Goal: Task Accomplishment & Management: Manage account settings

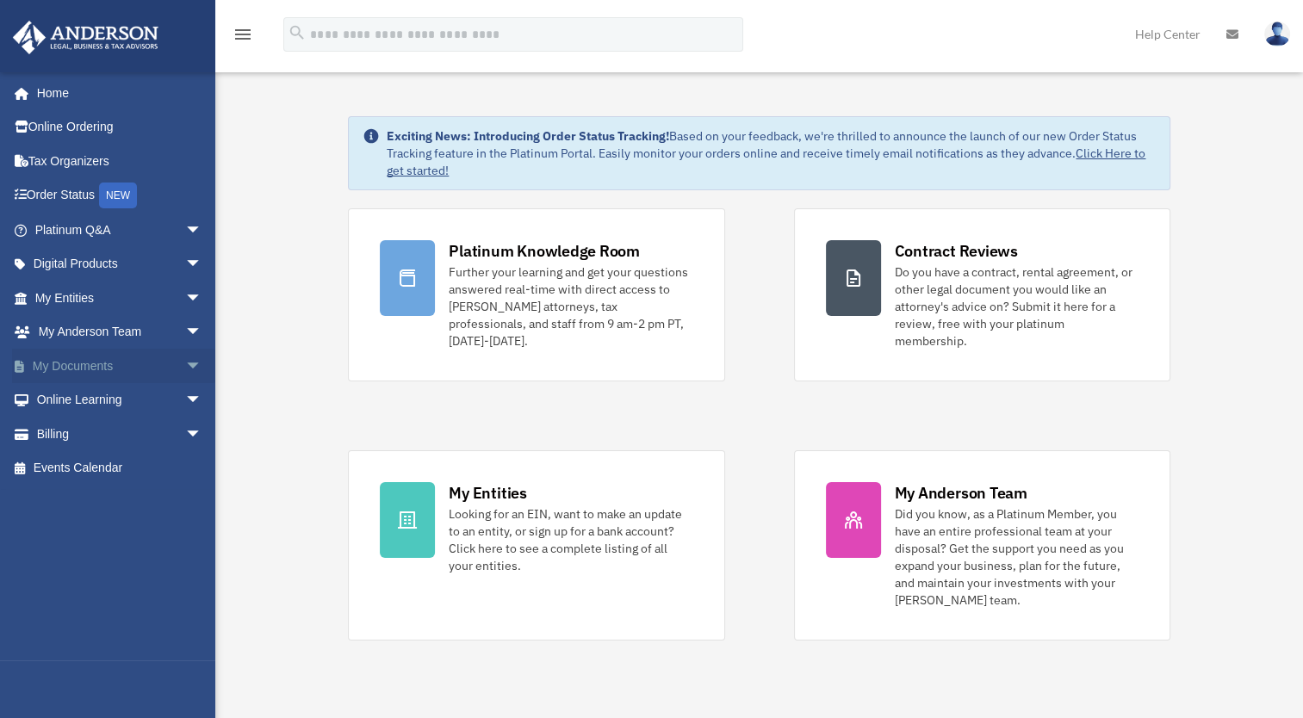
click at [185, 363] on span "arrow_drop_down" at bounding box center [202, 366] width 34 height 35
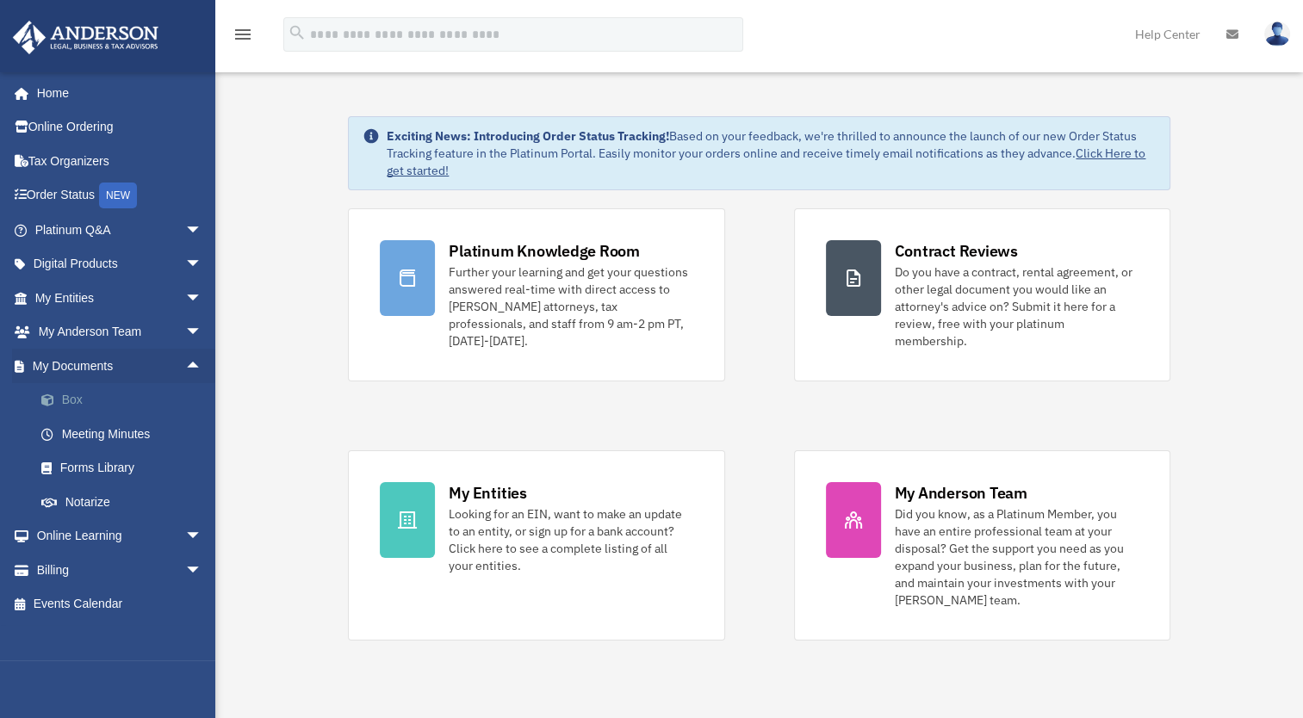
click at [72, 400] on link "Box" at bounding box center [126, 400] width 204 height 34
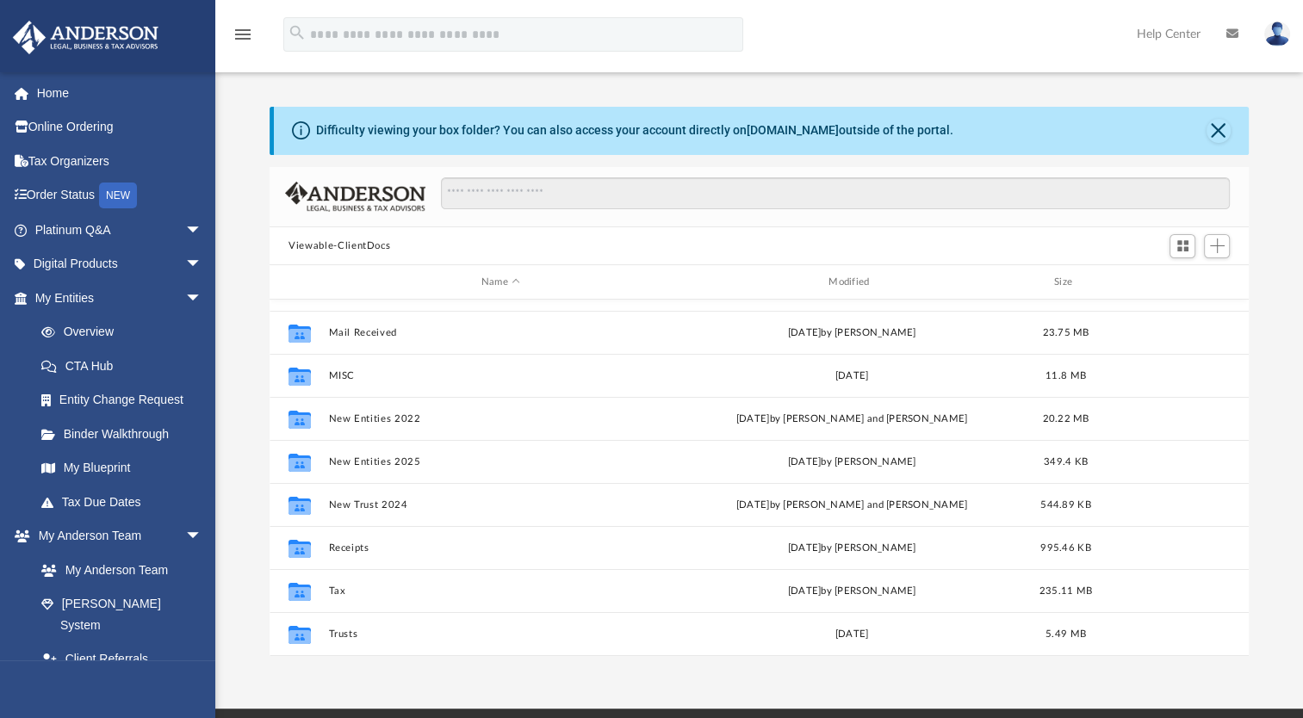
scroll to position [172, 0]
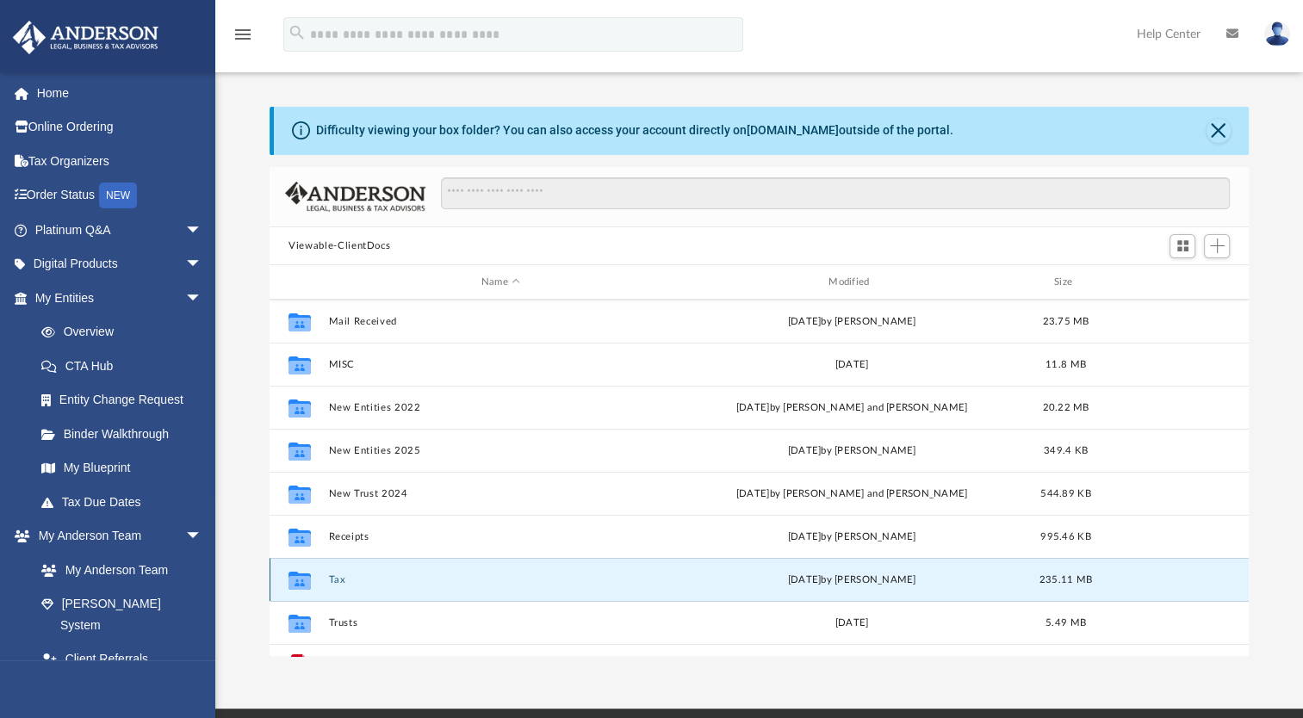
click at [340, 579] on button "Tax" at bounding box center [501, 579] width 344 height 11
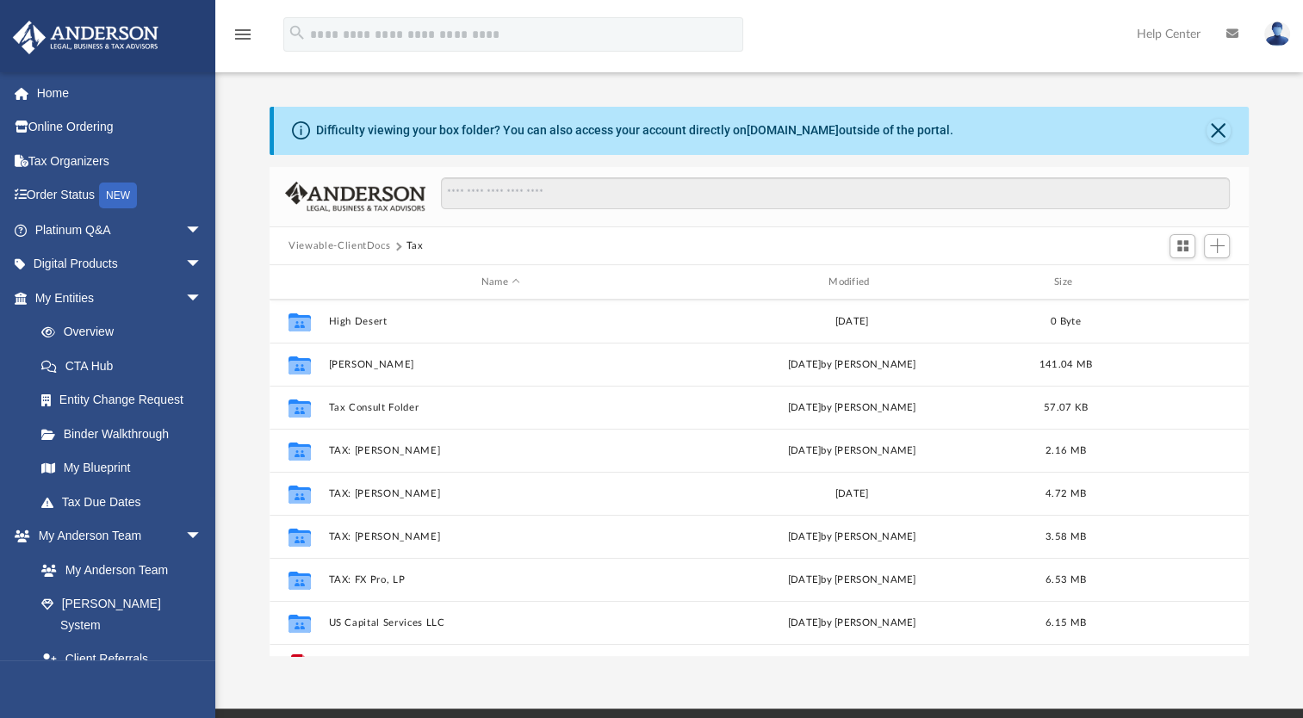
scroll to position [289, 0]
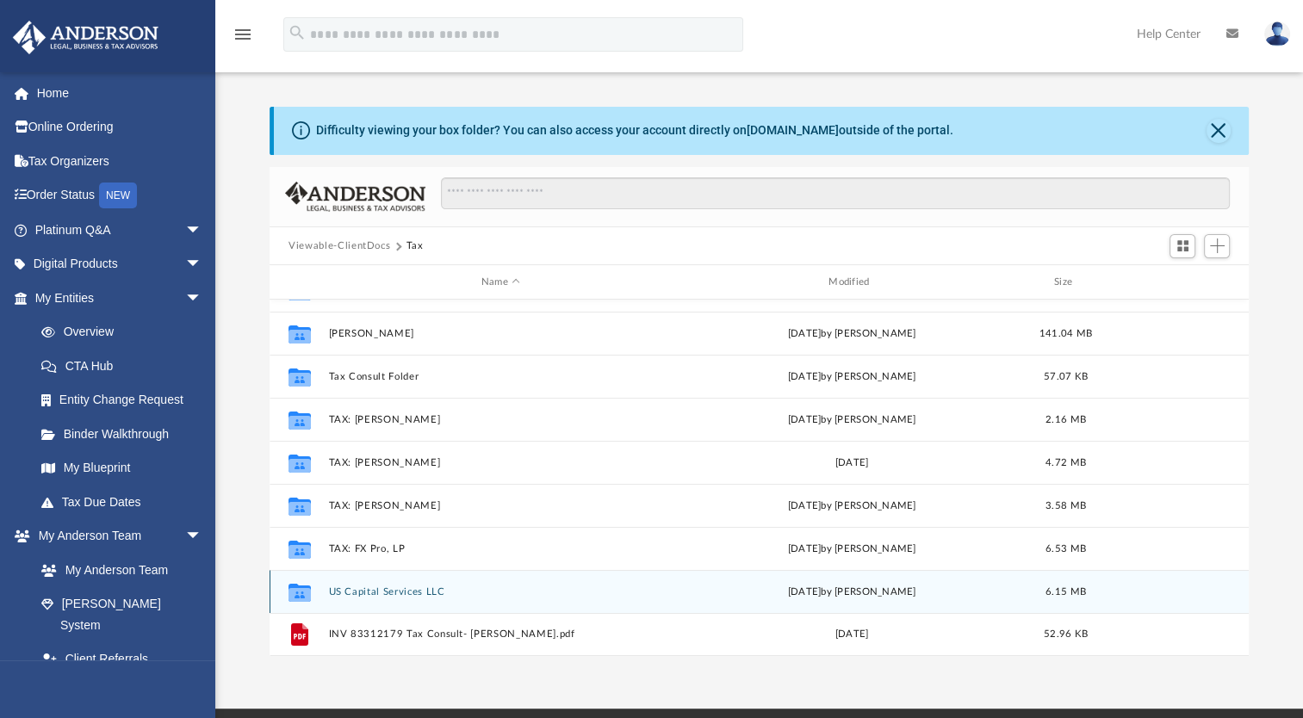
click at [363, 593] on button "US Capital Services LLC" at bounding box center [501, 592] width 344 height 11
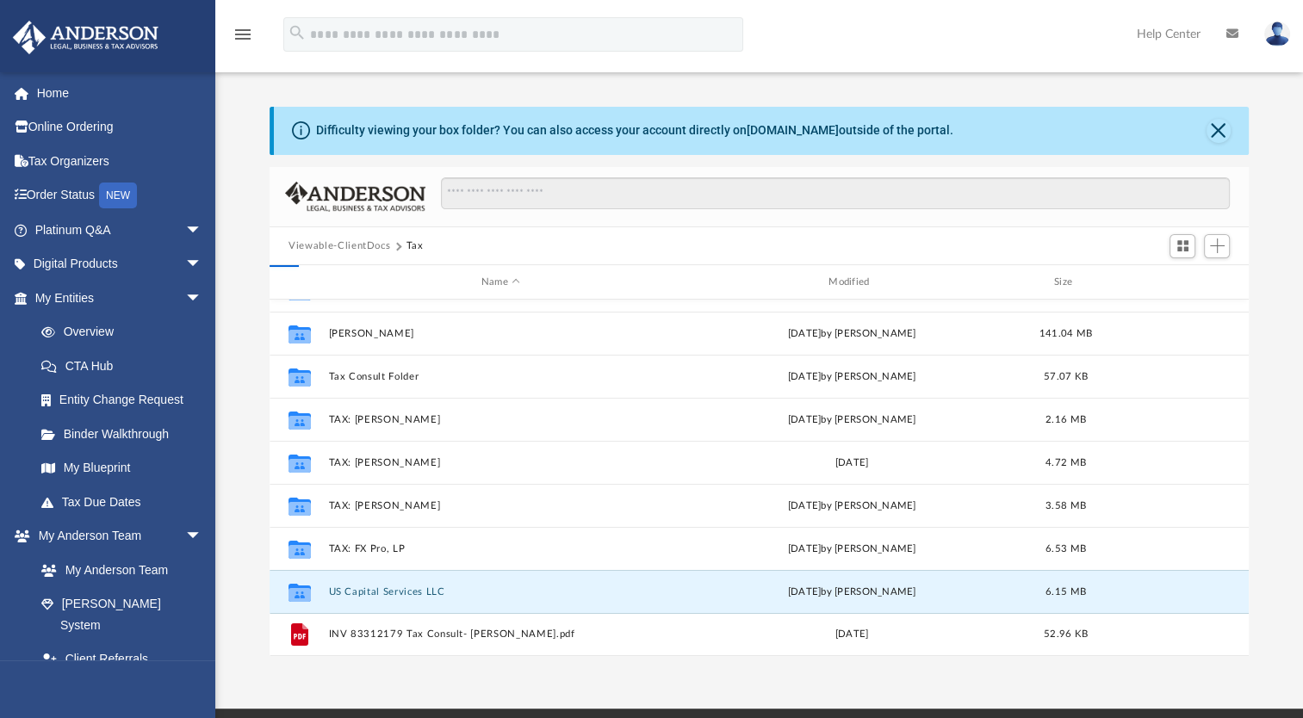
scroll to position [0, 0]
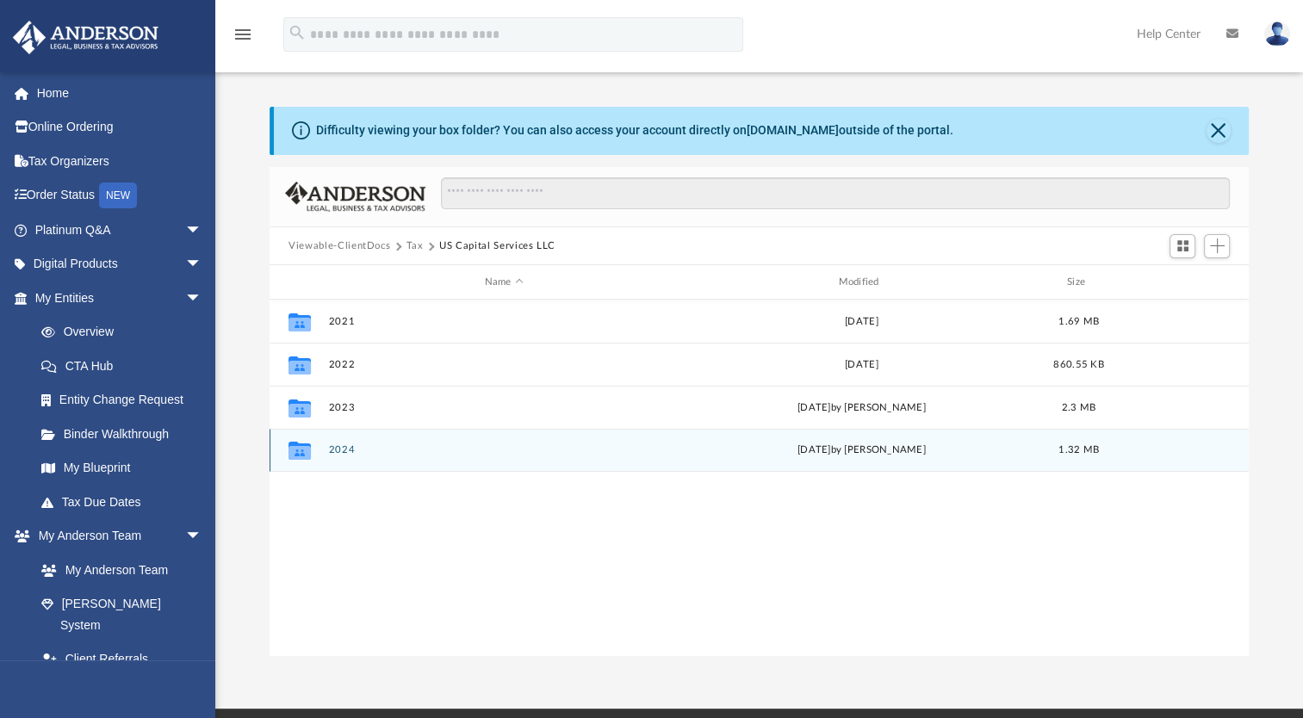
click at [302, 455] on icon "grid" at bounding box center [300, 451] width 22 height 18
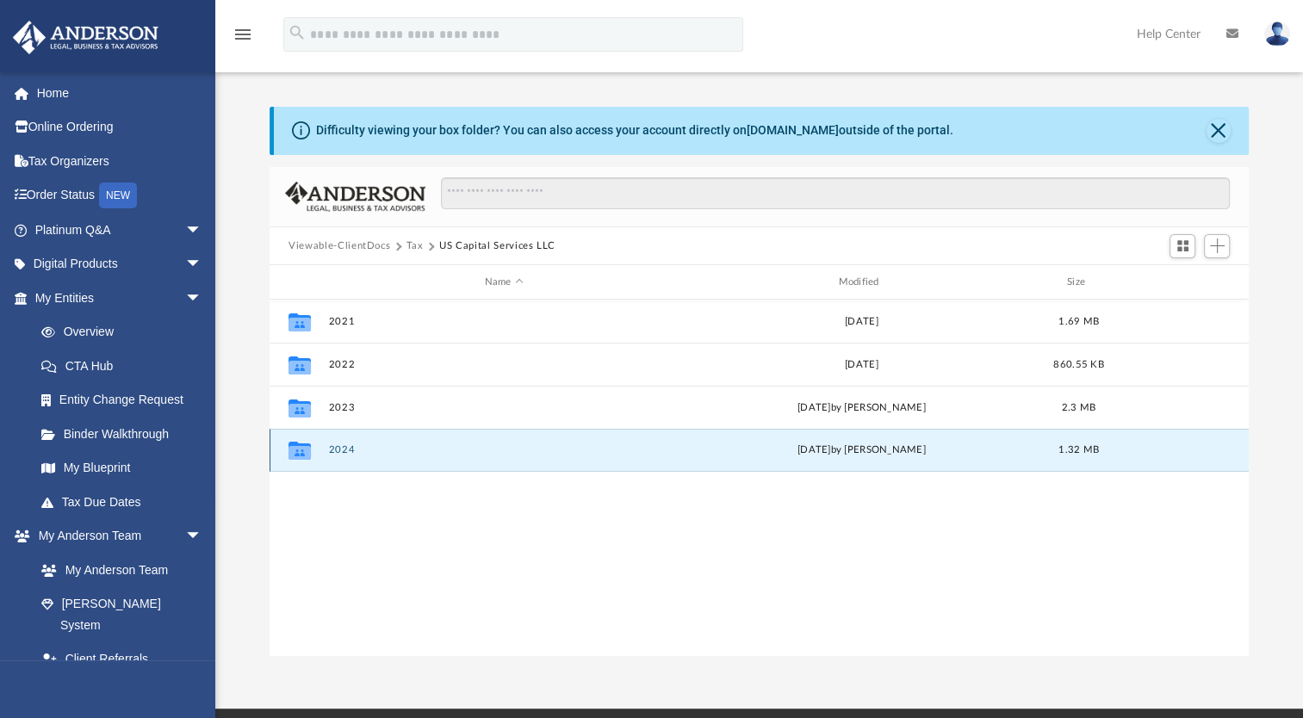
click at [336, 449] on button "2024" at bounding box center [504, 449] width 351 height 11
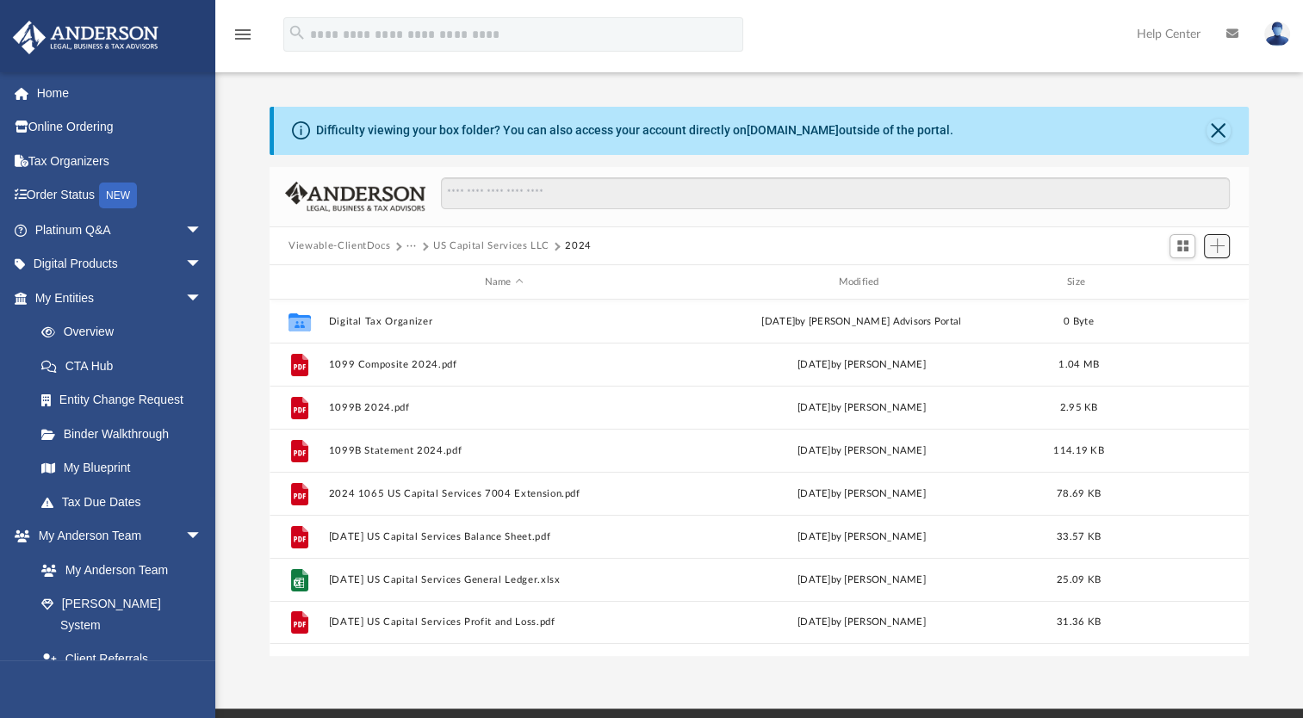
click at [1214, 240] on span "Add" at bounding box center [1217, 246] width 15 height 15
click at [1171, 281] on li "Upload" at bounding box center [1192, 280] width 55 height 18
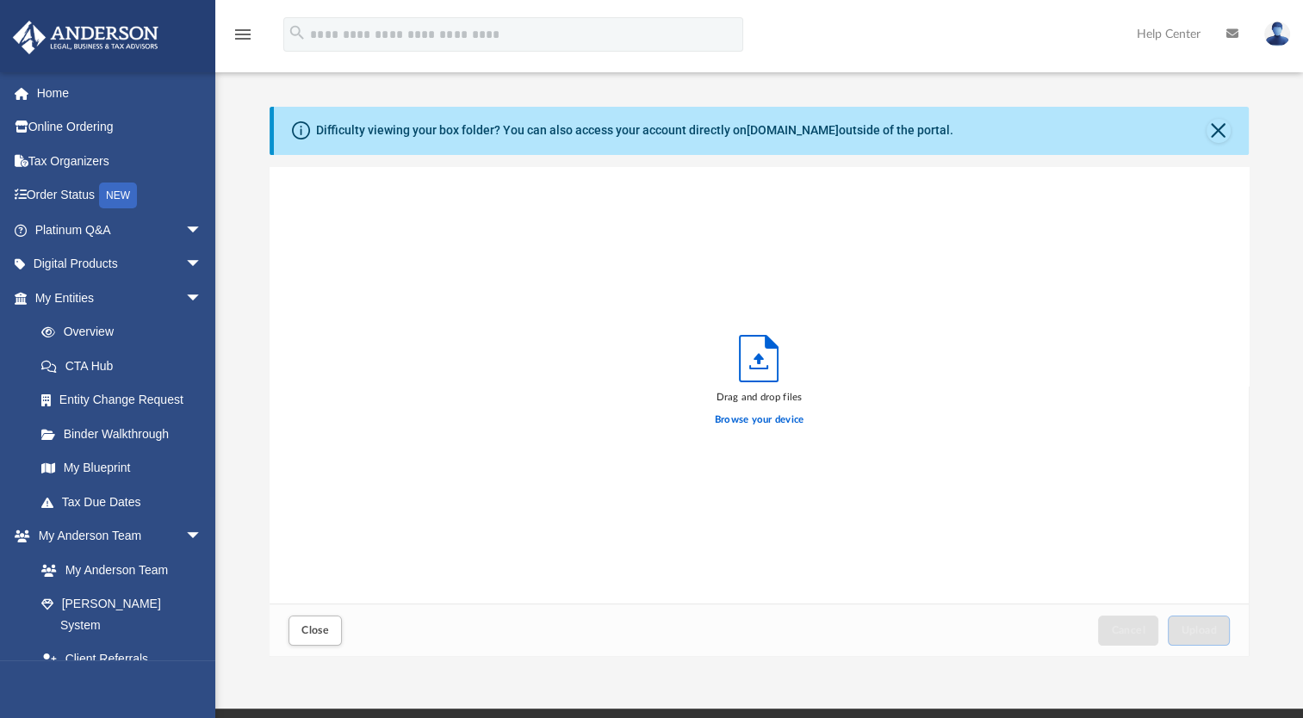
scroll to position [424, 965]
click at [767, 419] on label "Browse your device" at bounding box center [760, 421] width 90 height 16
click at [0, 0] on input "Browse your device" at bounding box center [0, 0] width 0 height 0
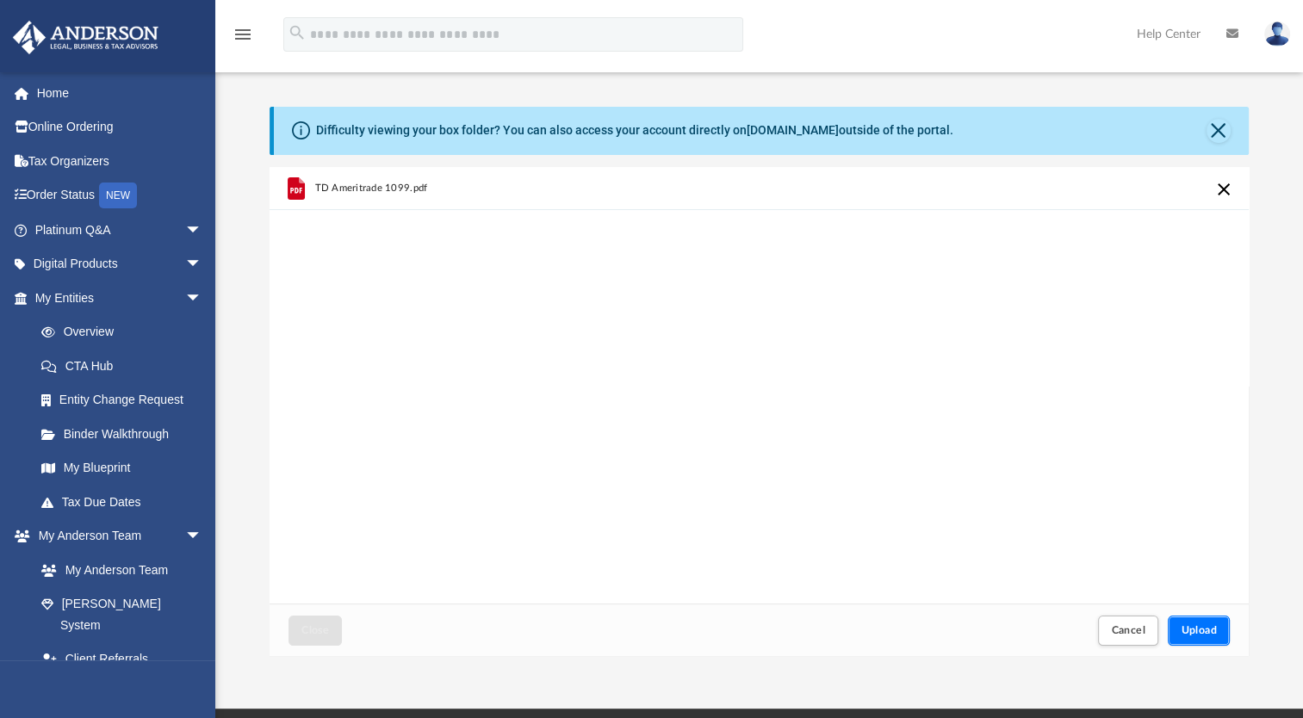
click at [1202, 625] on span "Upload" at bounding box center [1199, 630] width 36 height 10
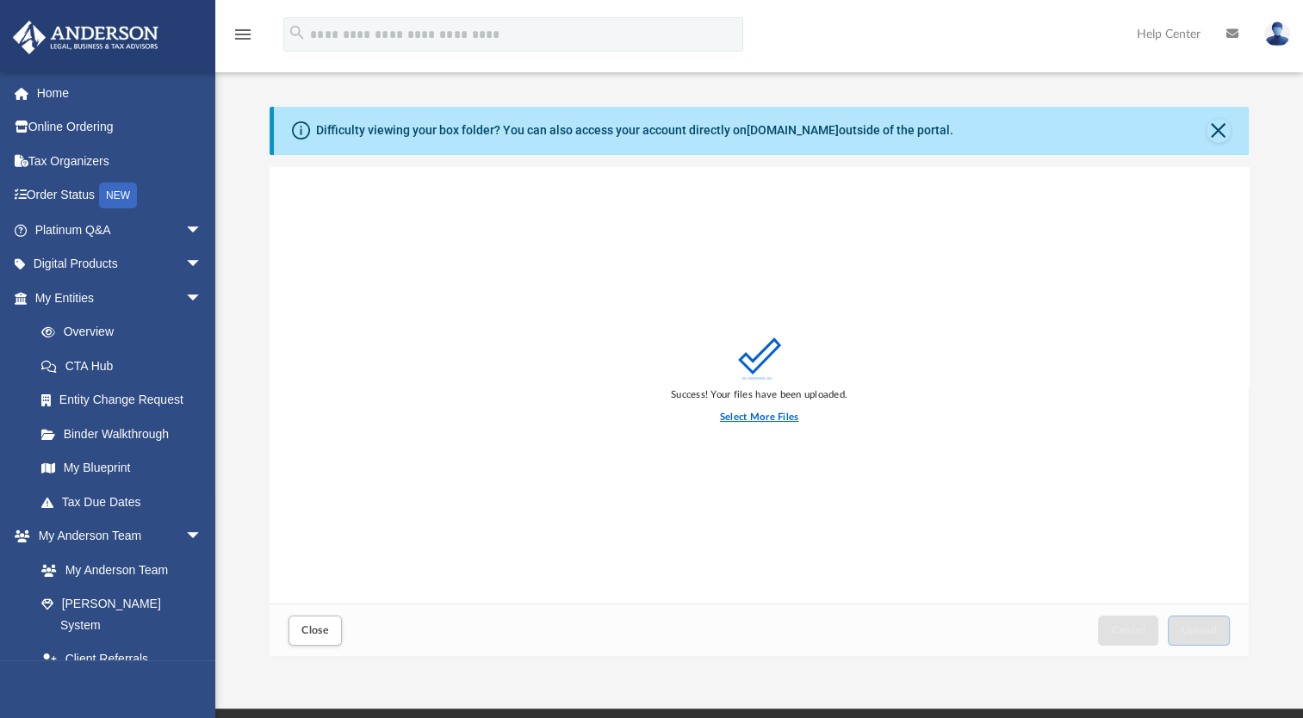
click at [749, 419] on label "Select More Files" at bounding box center [759, 418] width 78 height 16
click at [0, 0] on input "Select More Files" at bounding box center [0, 0] width 0 height 0
click at [321, 628] on span "Close" at bounding box center [315, 630] width 28 height 10
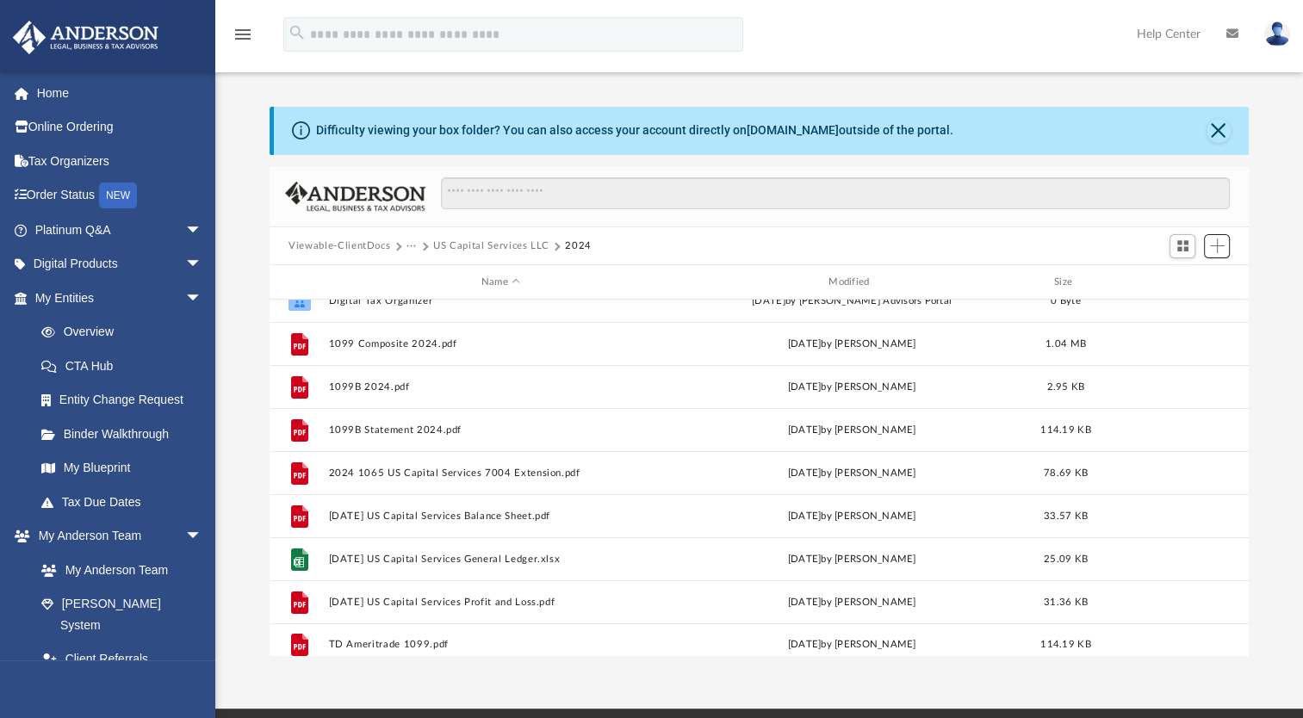
scroll to position [31, 0]
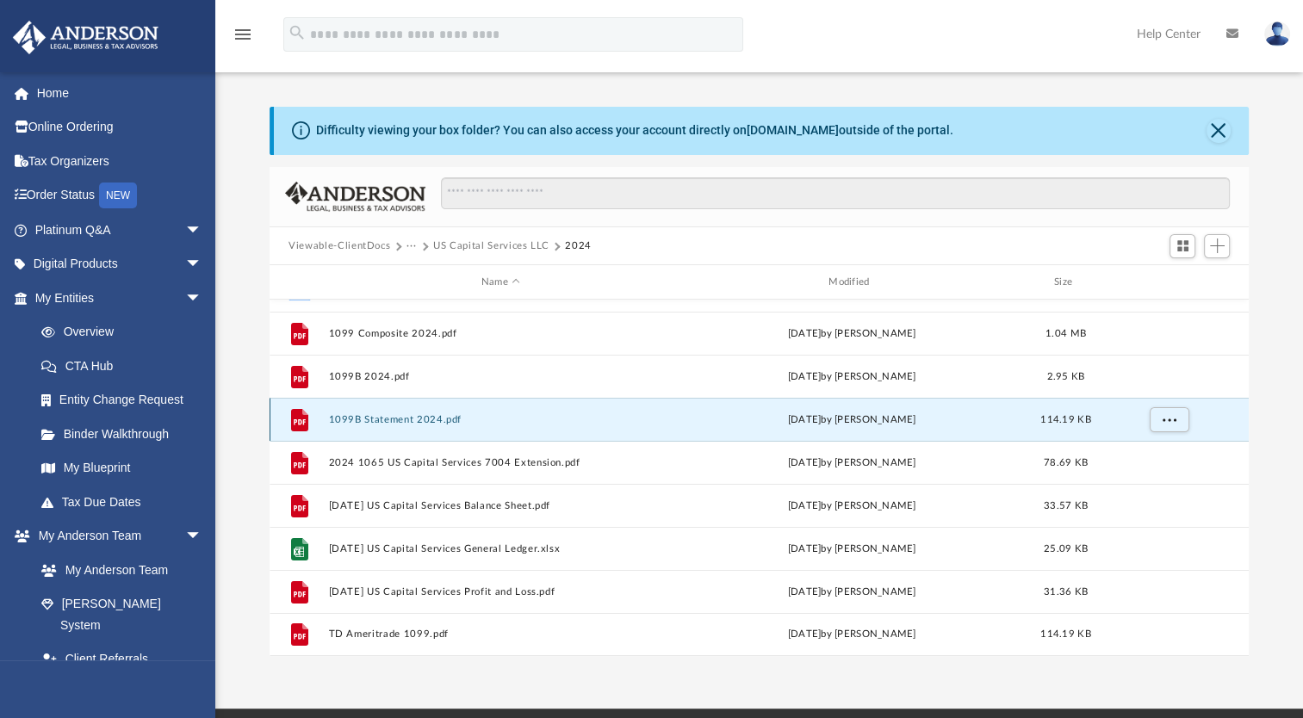
click at [343, 415] on button "1099B Statement 2024.pdf" at bounding box center [501, 419] width 344 height 11
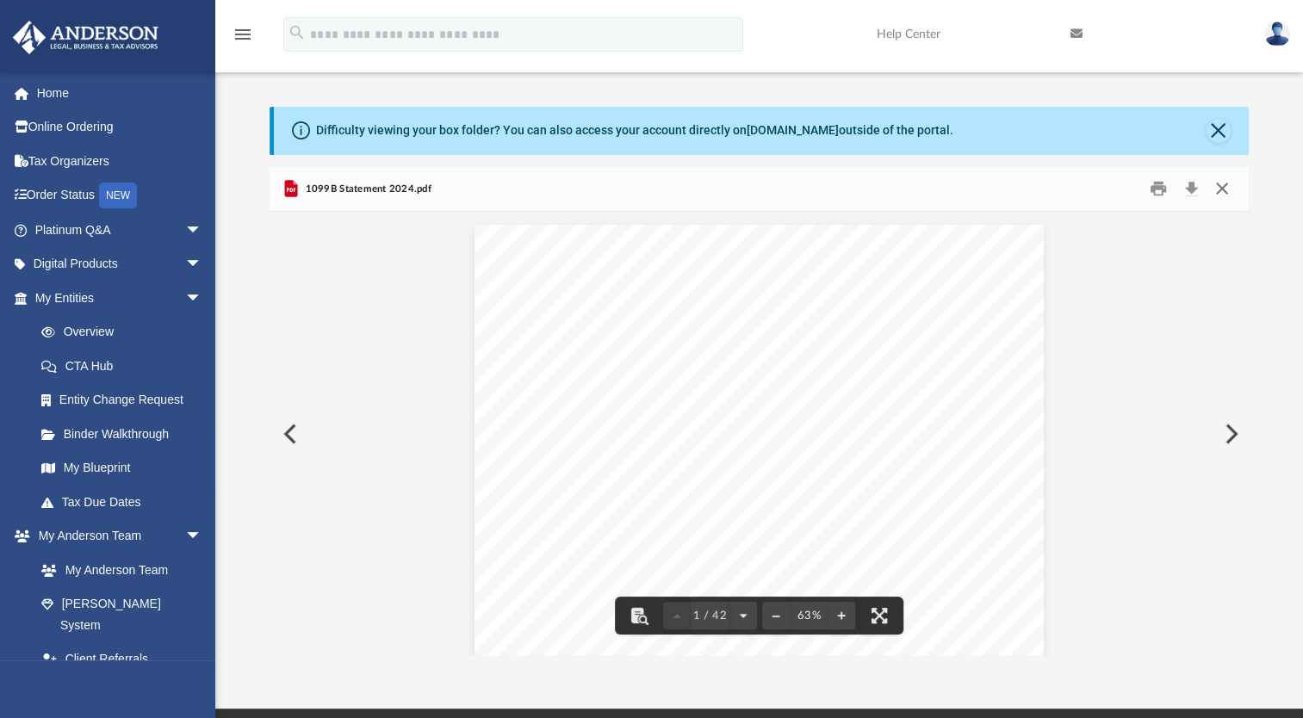
click at [1219, 192] on button "Close" at bounding box center [1221, 189] width 31 height 27
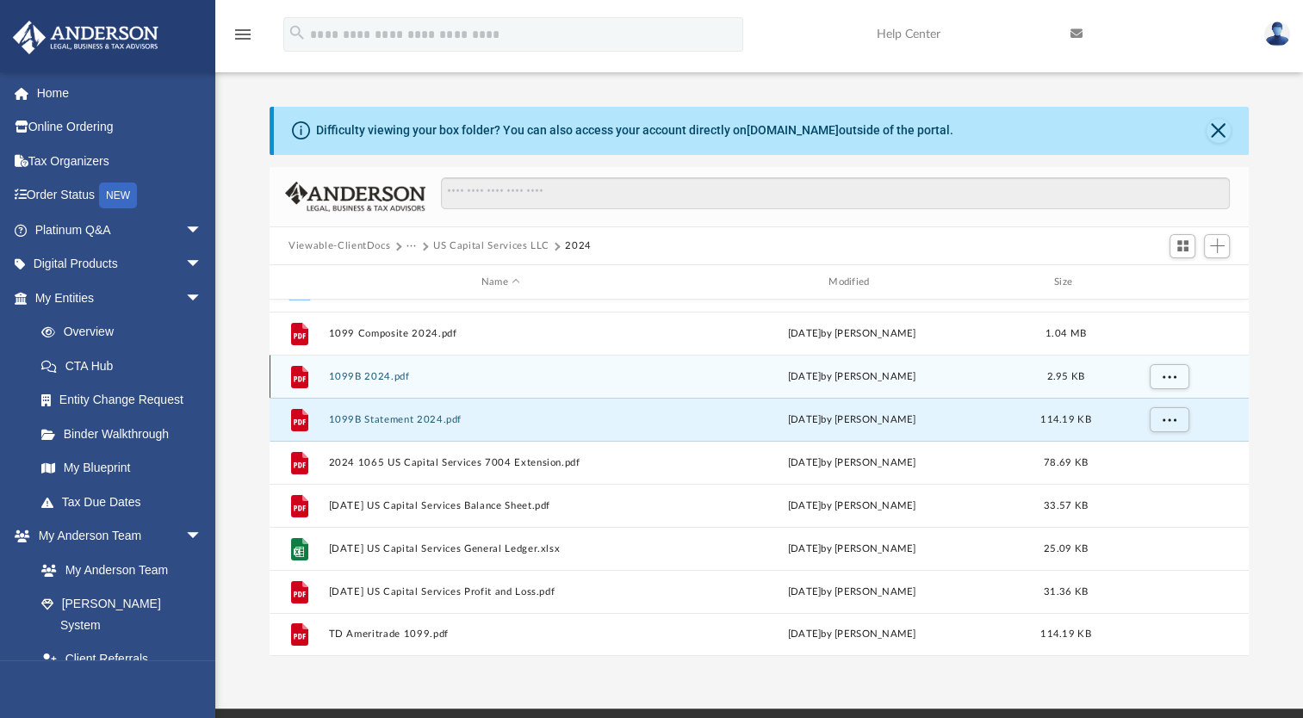
click at [365, 381] on button "1099B 2024.pdf" at bounding box center [501, 376] width 344 height 11
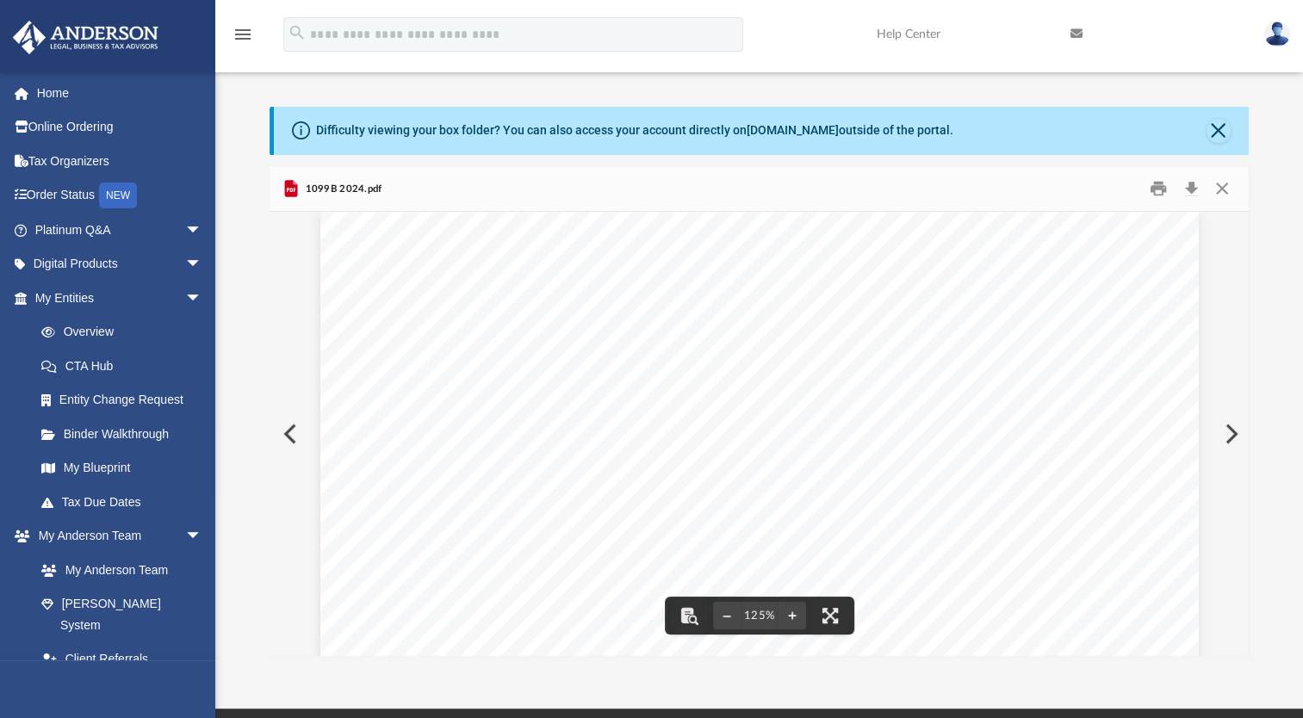
scroll to position [0, 0]
click at [1223, 188] on button "Close" at bounding box center [1221, 189] width 31 height 27
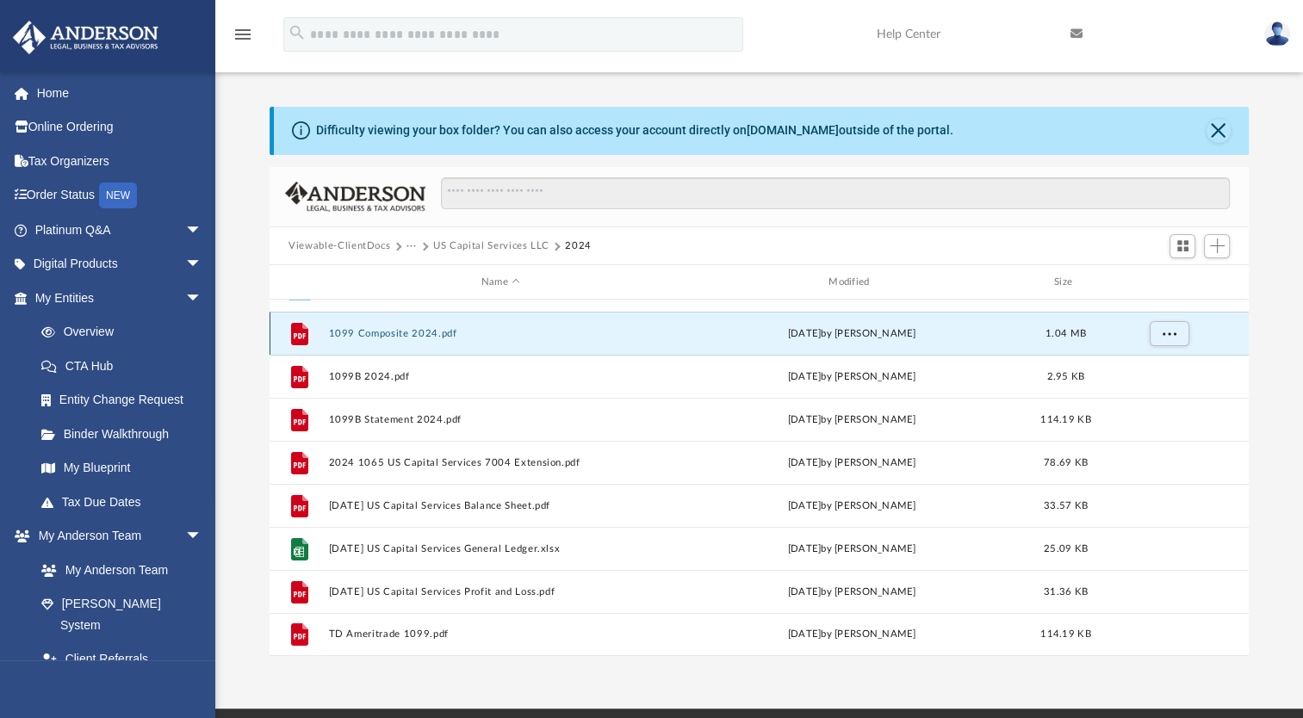
click at [375, 332] on button "1099 Composite 2024.pdf" at bounding box center [501, 333] width 344 height 11
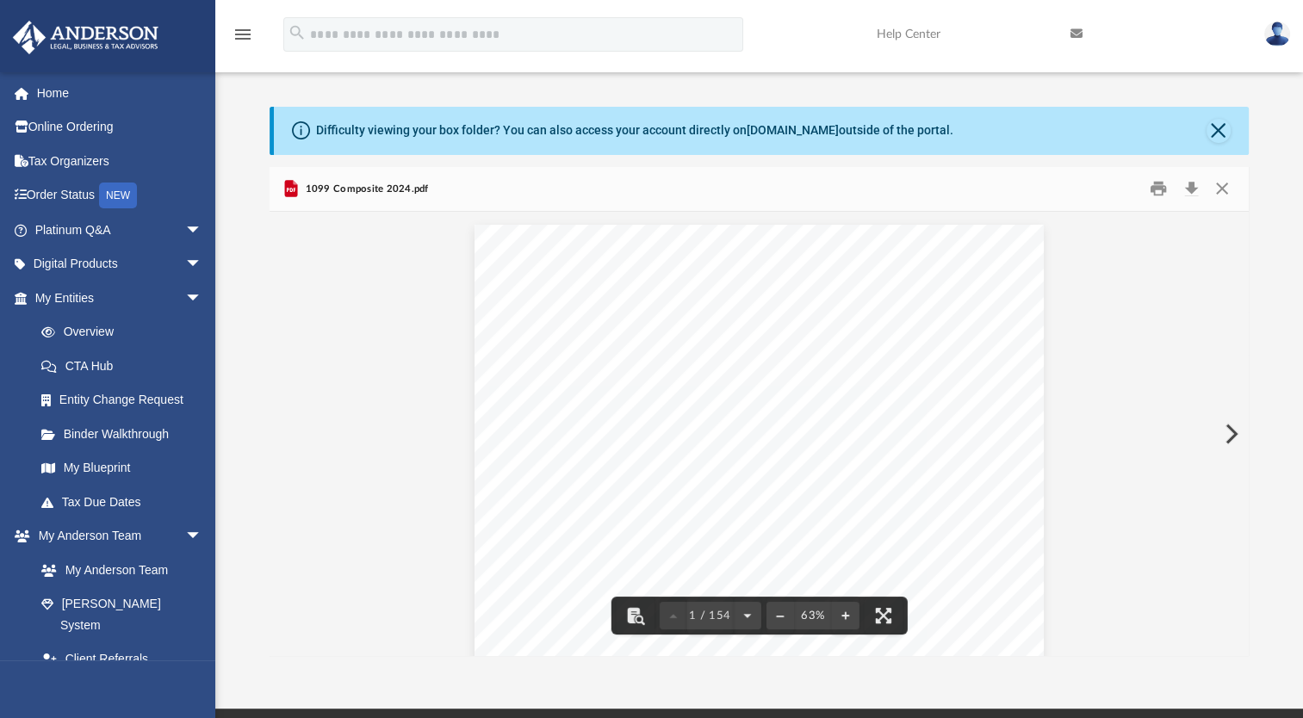
click at [1233, 431] on button "Preview" at bounding box center [1230, 434] width 38 height 48
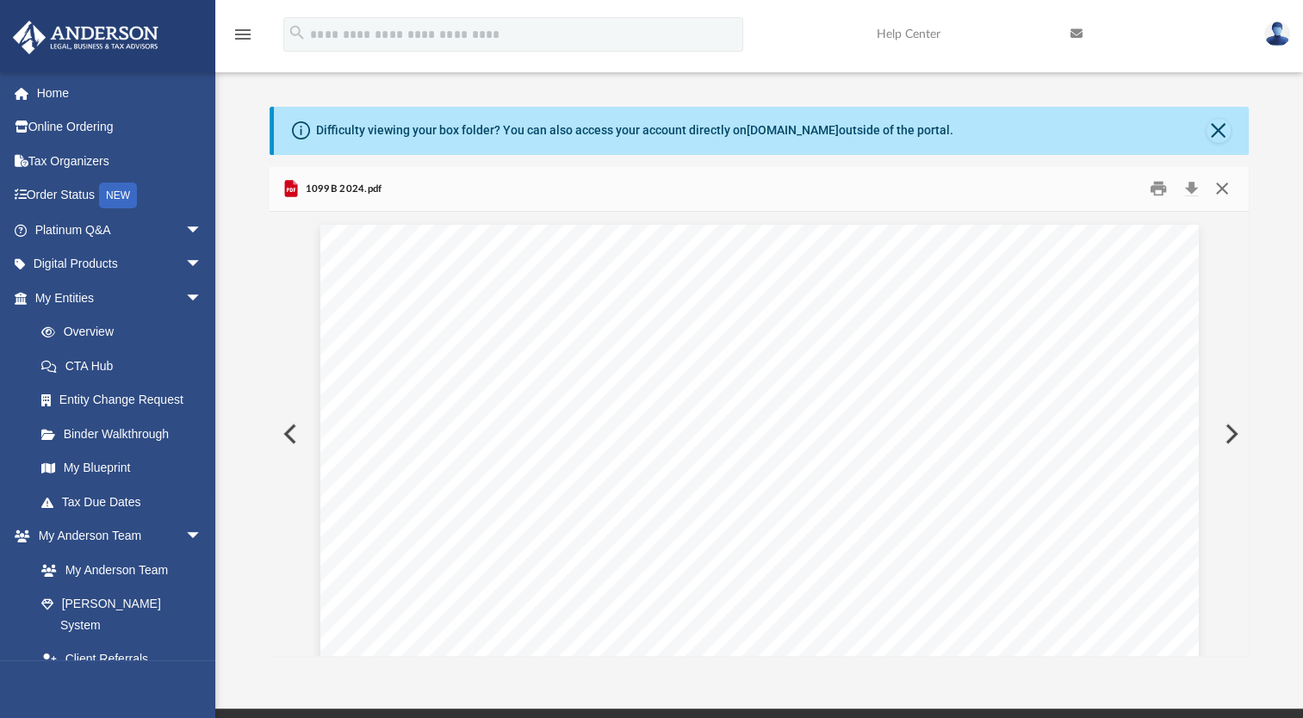
click at [1225, 188] on button "Close" at bounding box center [1221, 189] width 31 height 27
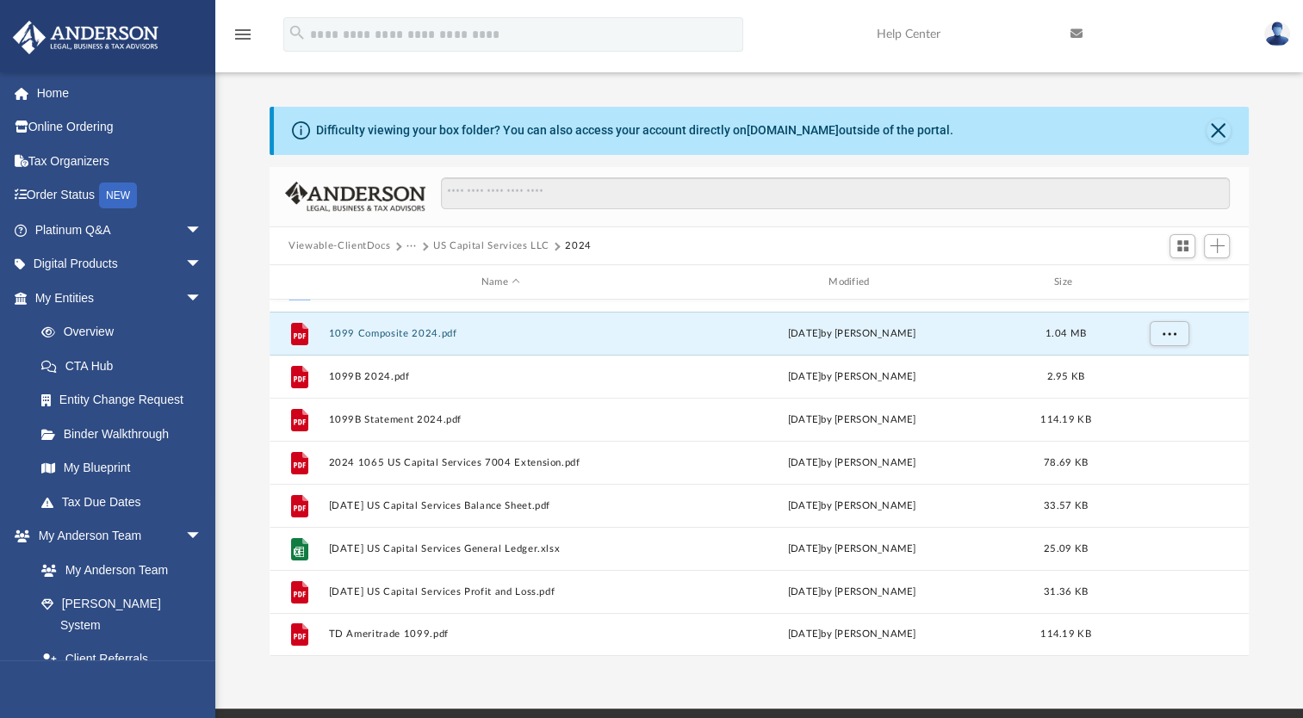
click at [484, 245] on button "US Capital Services LLC" at bounding box center [491, 247] width 116 height 16
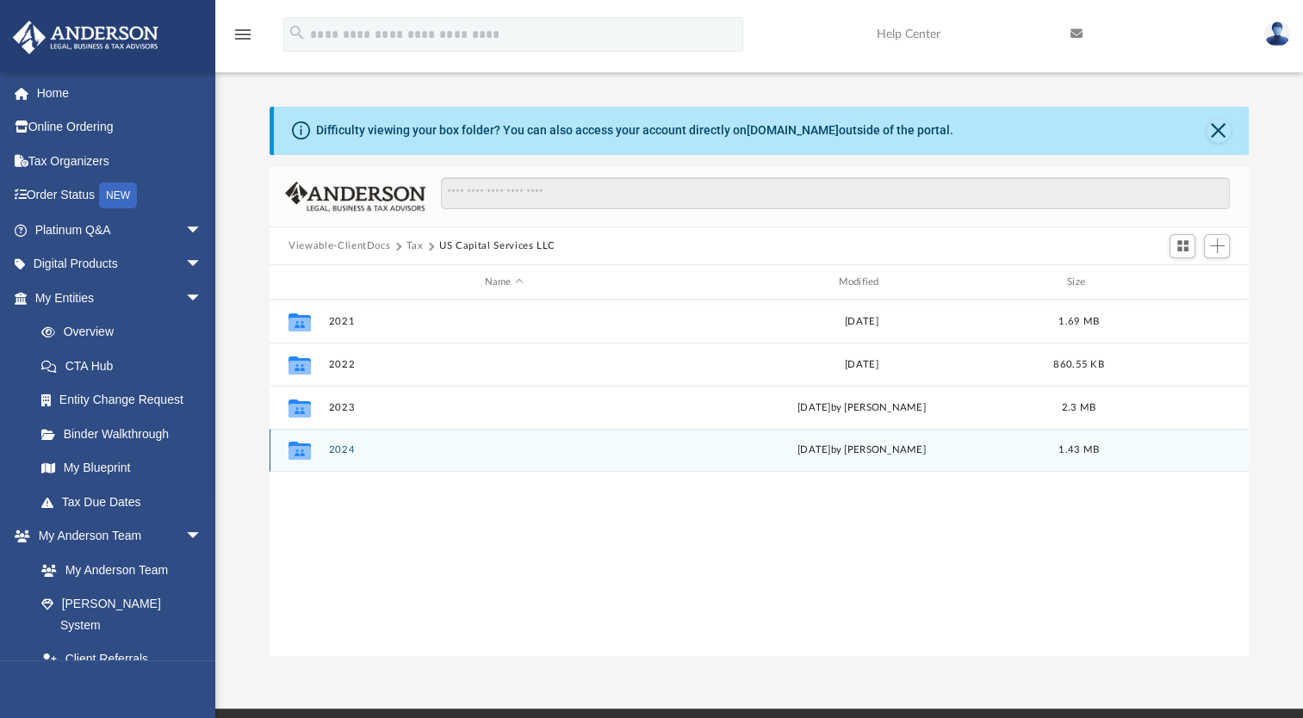
click at [298, 451] on icon "grid" at bounding box center [300, 453] width 22 height 14
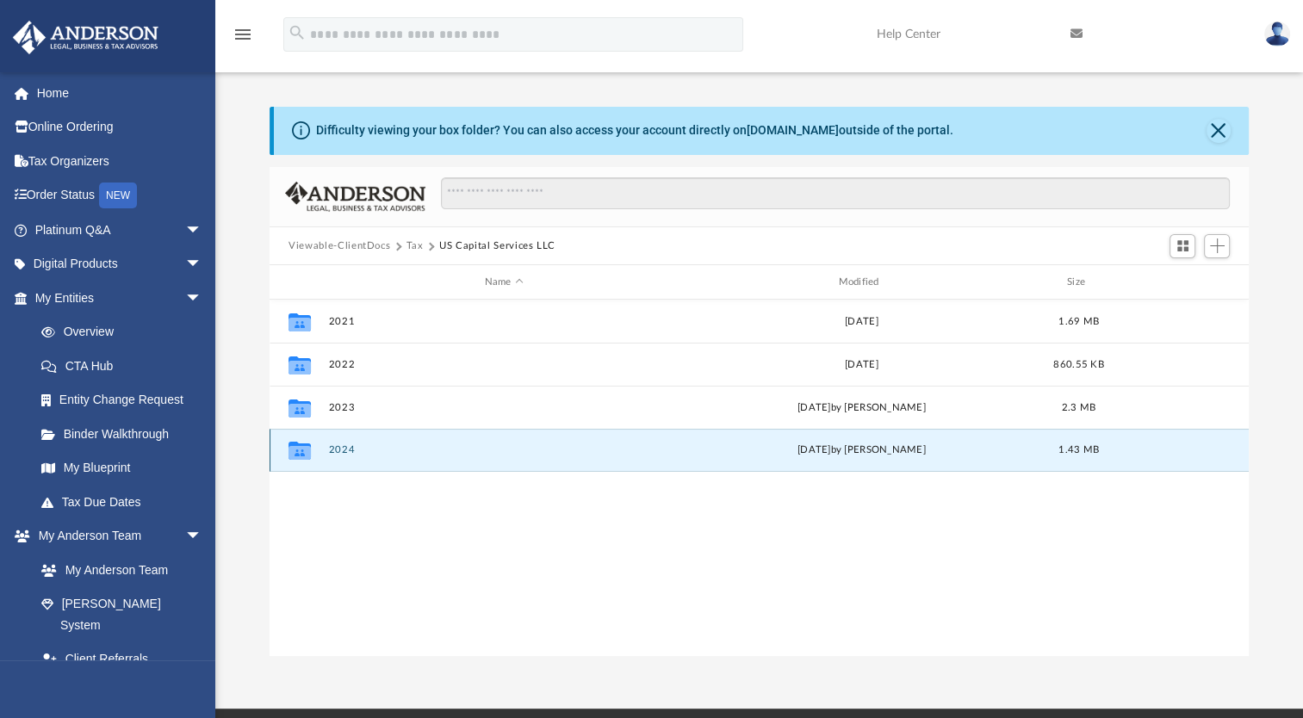
click at [301, 451] on g "grid" at bounding box center [300, 451] width 22 height 18
click at [304, 452] on icon "grid" at bounding box center [300, 453] width 22 height 14
click at [295, 454] on icon "grid" at bounding box center [300, 453] width 22 height 14
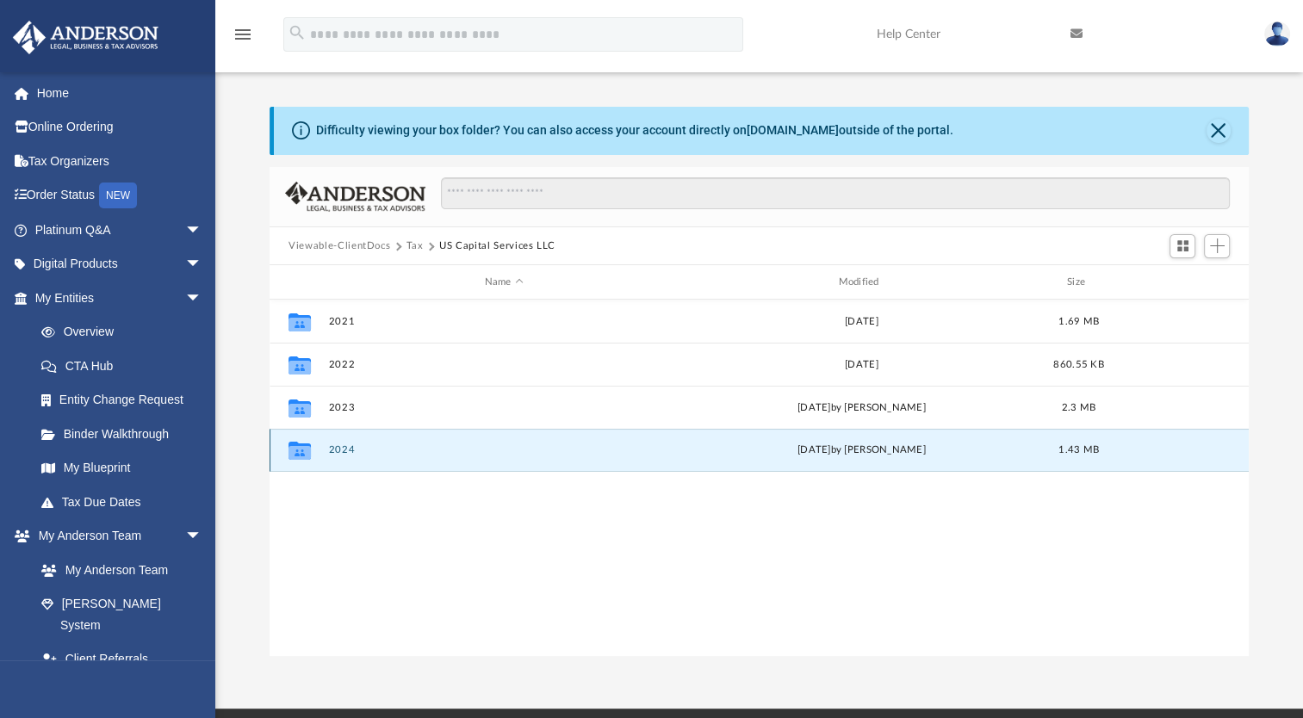
click at [295, 454] on icon "grid" at bounding box center [300, 453] width 22 height 14
click at [295, 453] on icon "grid" at bounding box center [300, 453] width 22 height 14
click at [491, 516] on div "Collaborated Folder 2021 Fri Sep 15 2023 1.69 MB Collaborated Folder 2022 Fri S…" at bounding box center [759, 478] width 979 height 357
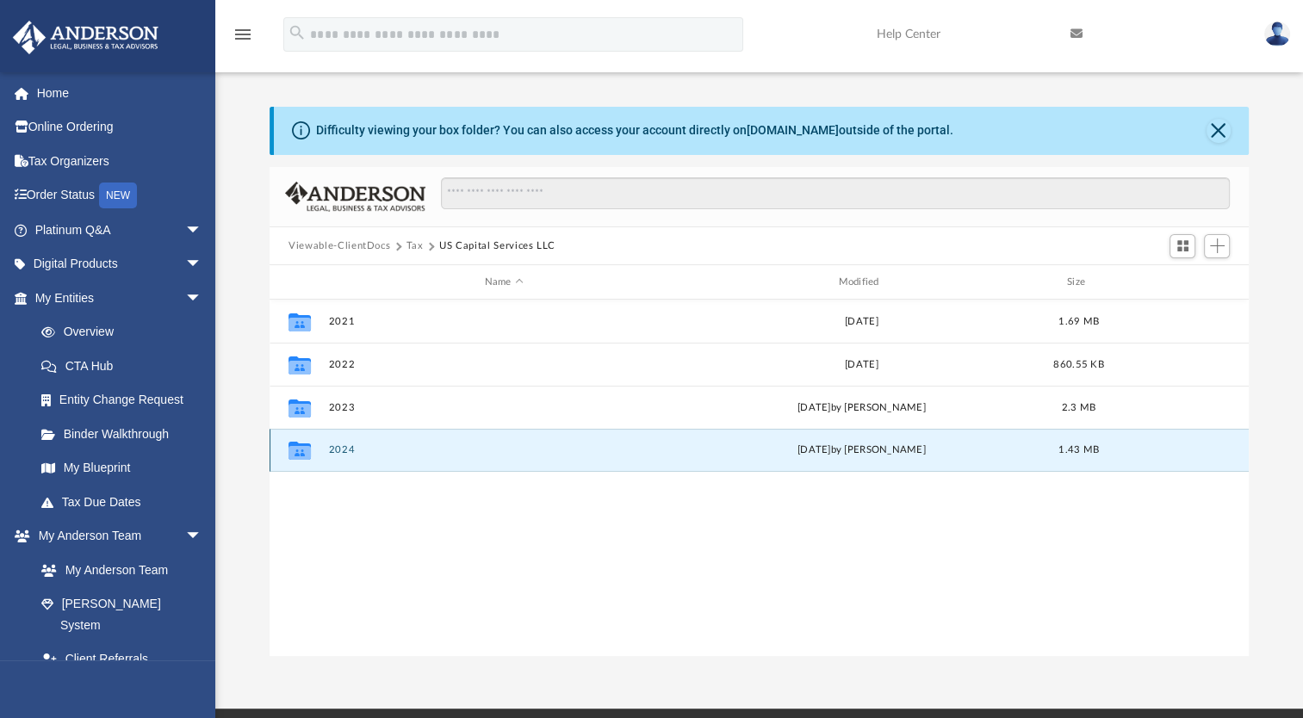
click at [334, 451] on button "2024" at bounding box center [504, 449] width 351 height 11
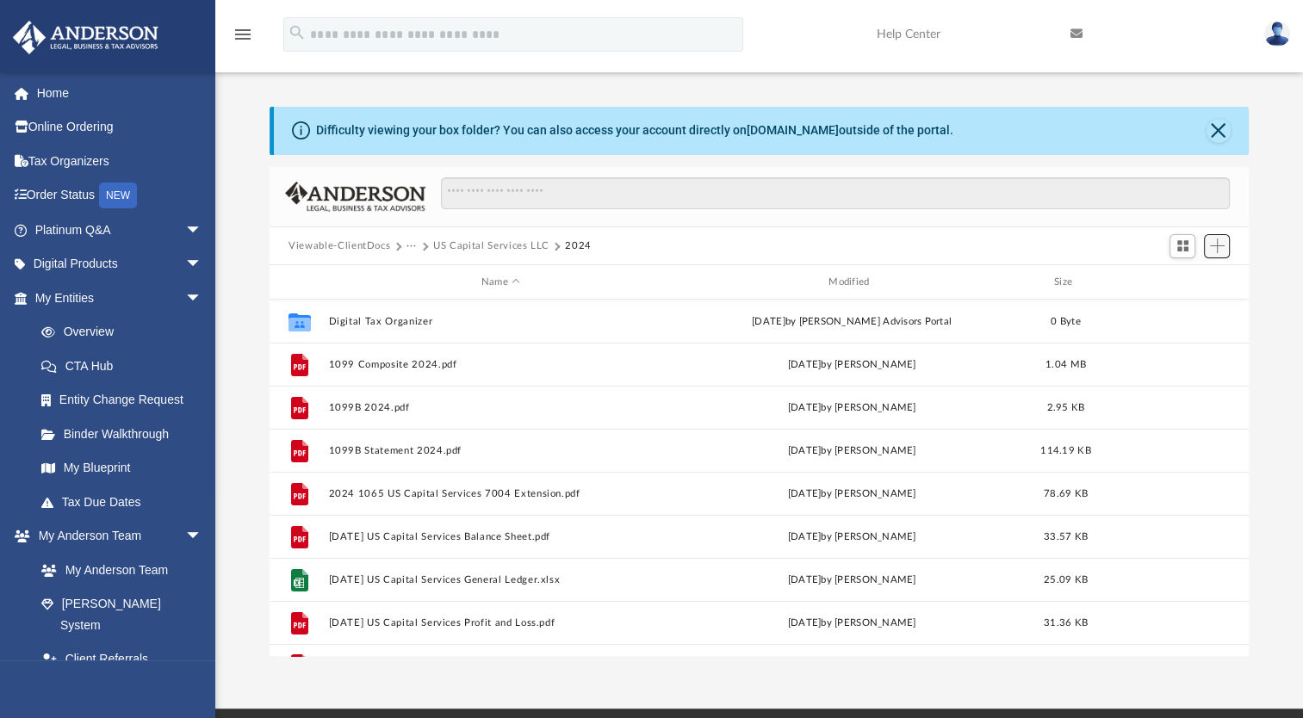
click at [1220, 244] on span "Add" at bounding box center [1217, 246] width 15 height 15
click at [1178, 282] on li "Upload" at bounding box center [1192, 280] width 55 height 18
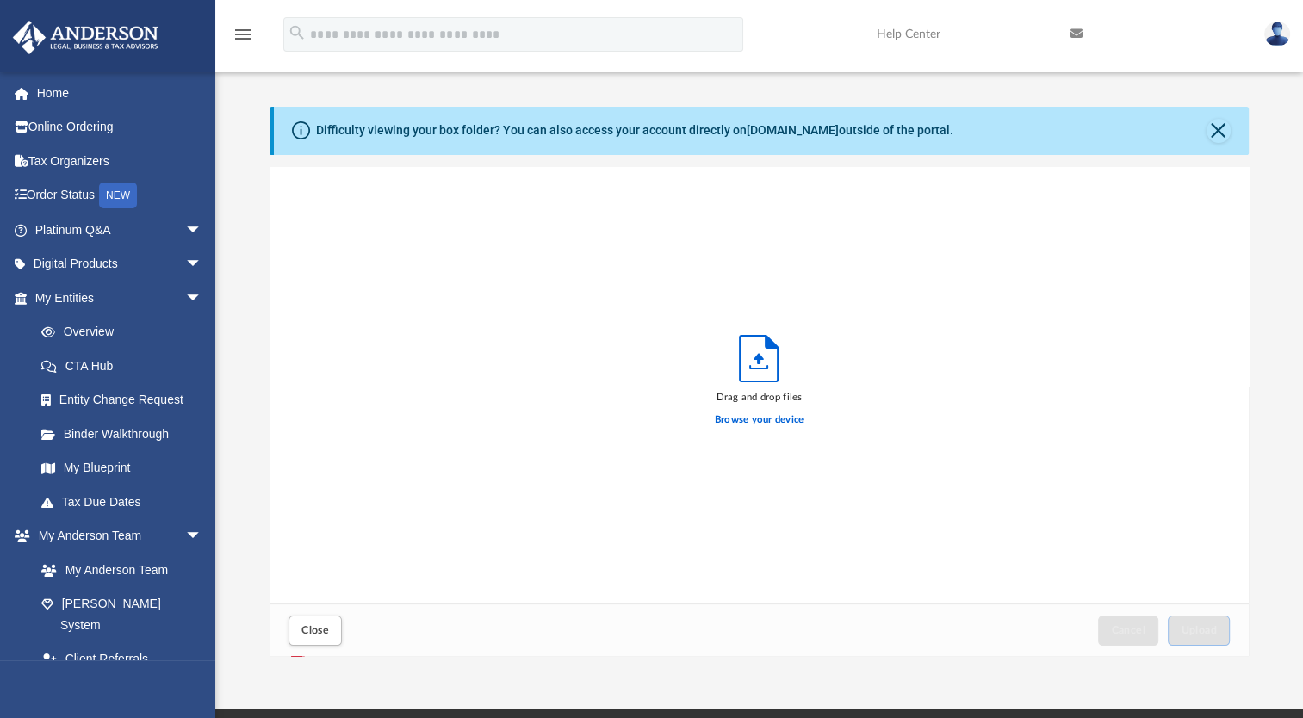
scroll to position [424, 965]
click at [779, 415] on label "Browse your device" at bounding box center [760, 421] width 90 height 16
click at [0, 0] on input "Browse your device" at bounding box center [0, 0] width 0 height 0
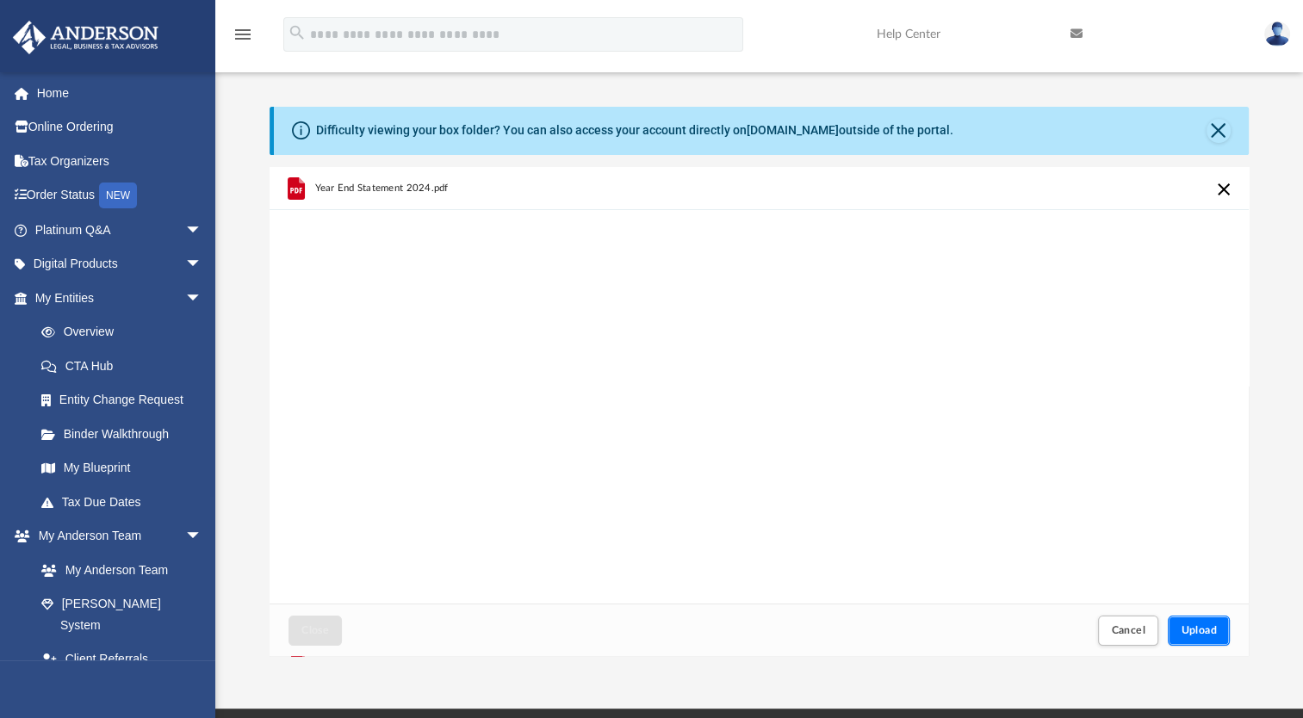
click at [1207, 627] on span "Upload" at bounding box center [1199, 630] width 36 height 10
